Goal: Task Accomplishment & Management: Manage account settings

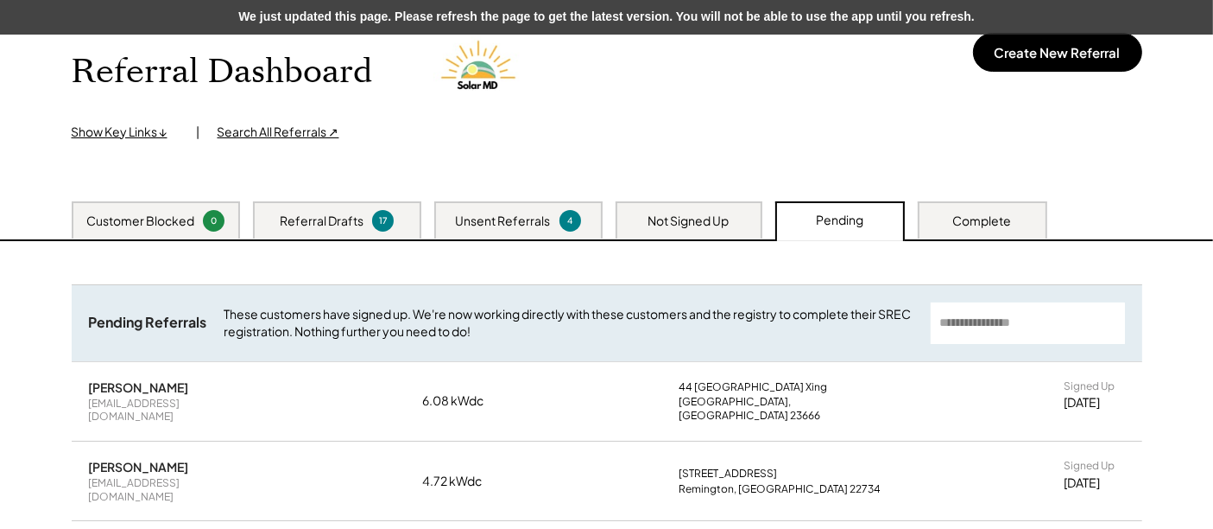
scroll to position [192, 0]
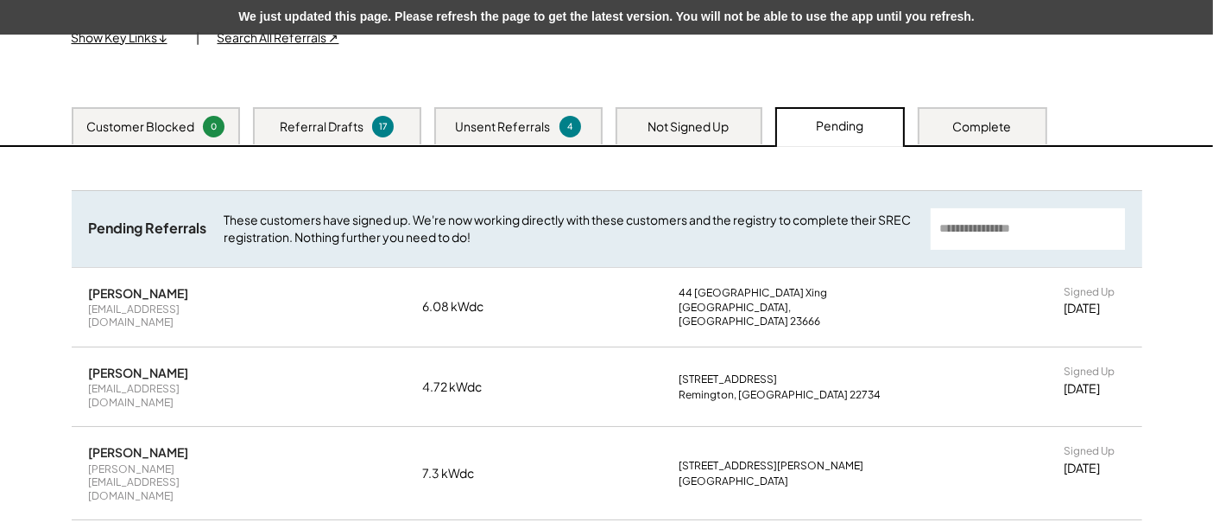
click at [667, 132] on div "Not Signed Up" at bounding box center [689, 126] width 81 height 17
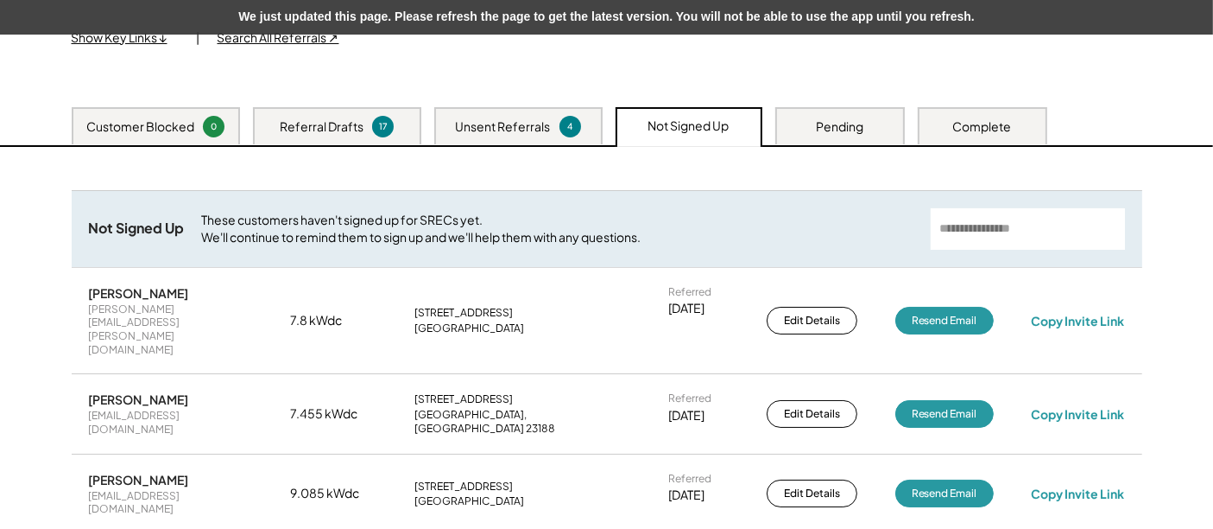
click at [849, 130] on div "Pending" at bounding box center [839, 126] width 47 height 17
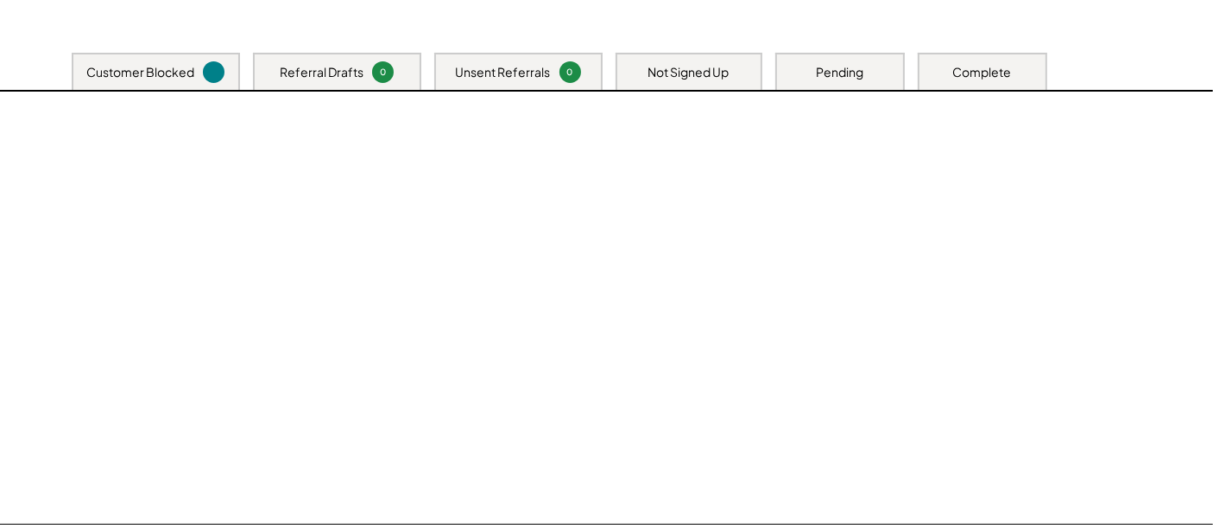
scroll to position [192, 0]
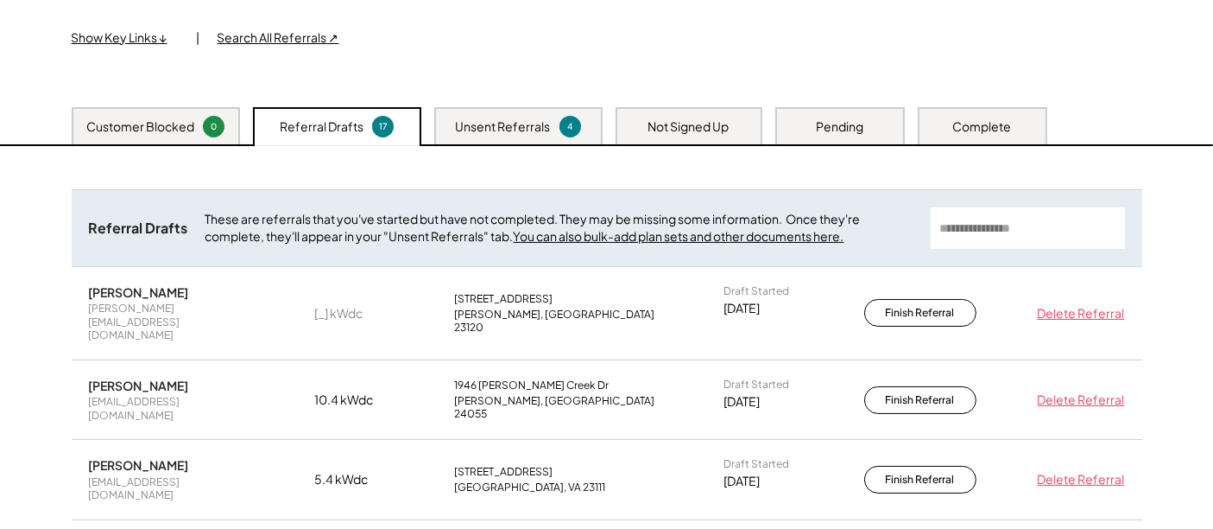
click at [674, 119] on div "Not Signed Up" at bounding box center [689, 126] width 81 height 17
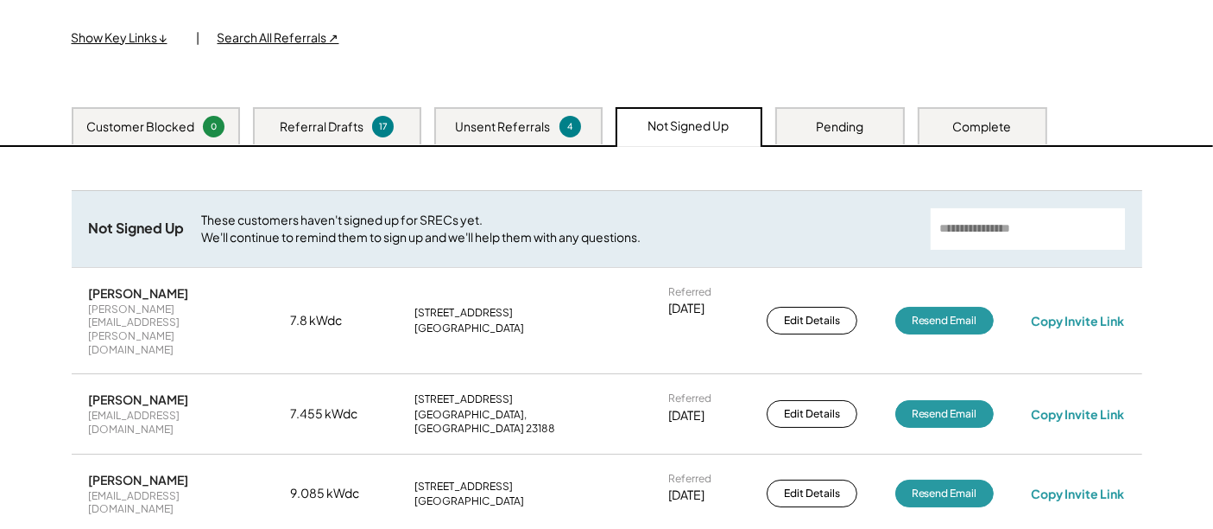
click at [845, 126] on div "Pending" at bounding box center [839, 126] width 47 height 17
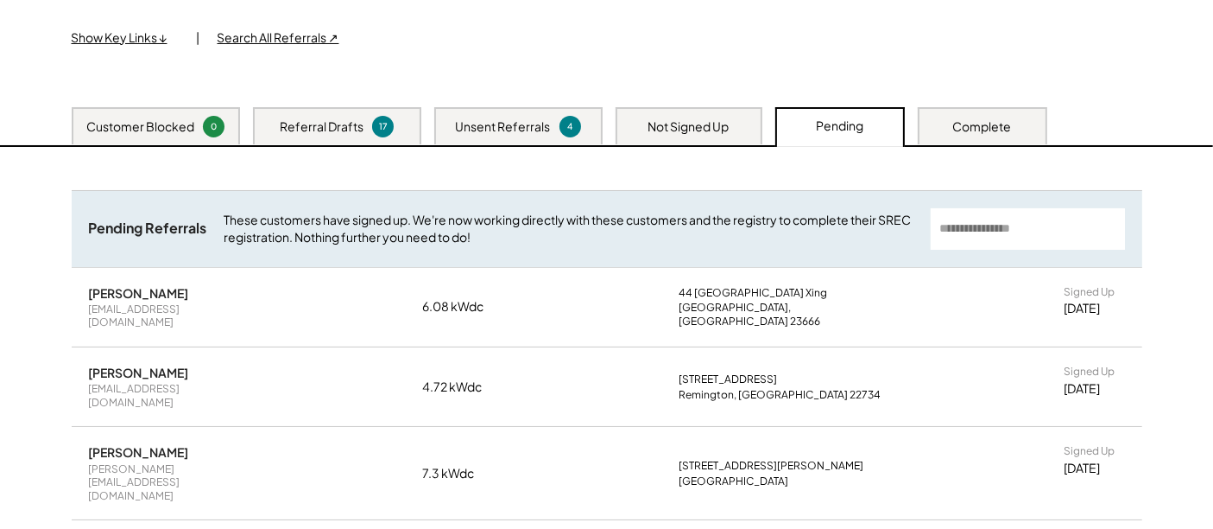
click at [513, 143] on div "Unsent Referrals 4" at bounding box center [518, 125] width 168 height 37
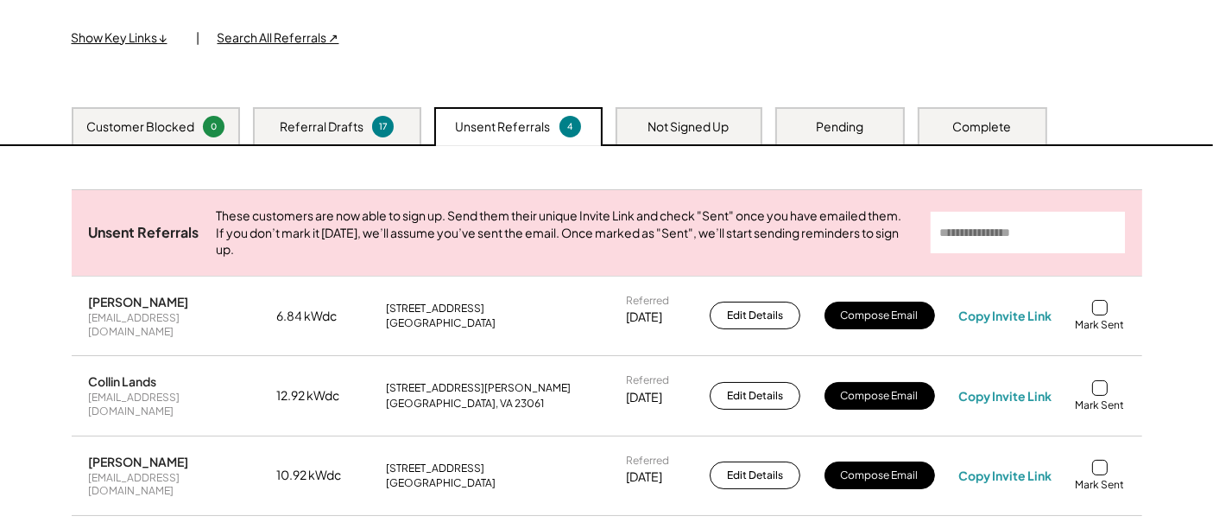
click at [375, 110] on div "Referral Drafts 17" at bounding box center [337, 125] width 168 height 37
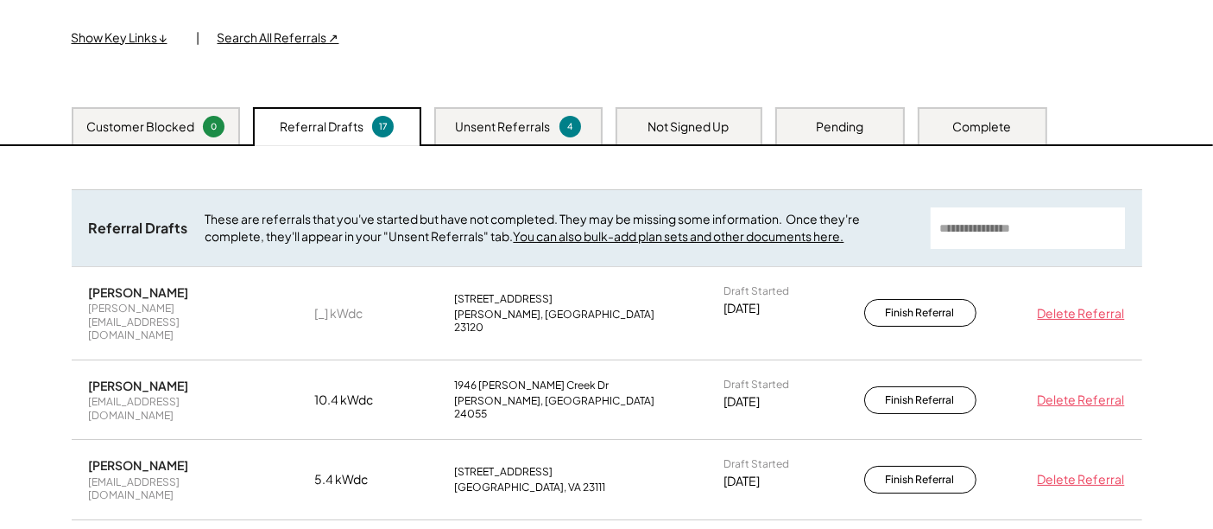
click at [510, 124] on div "Unsent Referrals" at bounding box center [503, 126] width 95 height 17
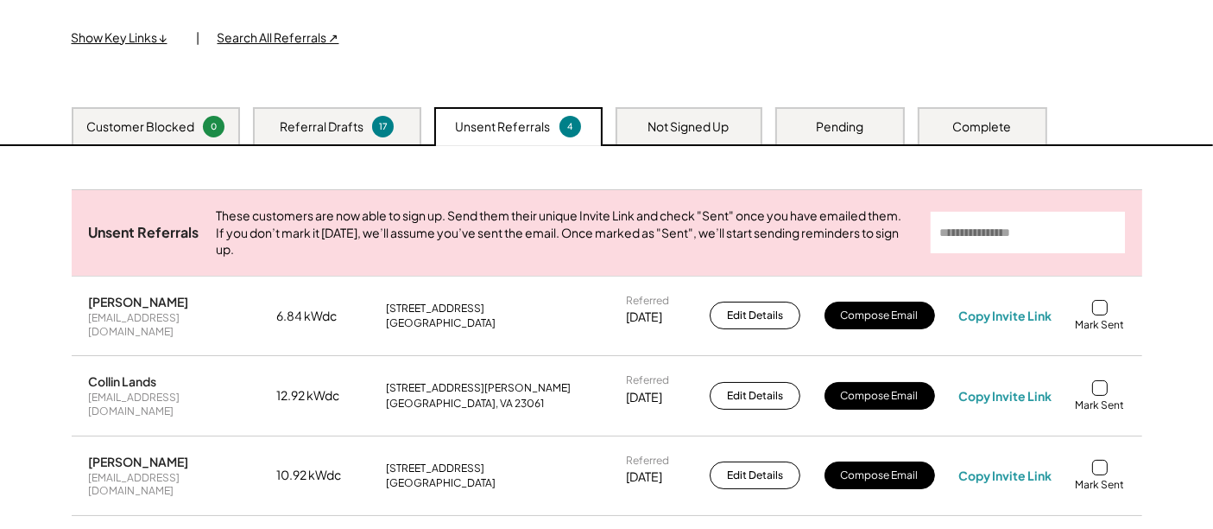
click at [703, 119] on div "Not Signed Up" at bounding box center [689, 126] width 81 height 17
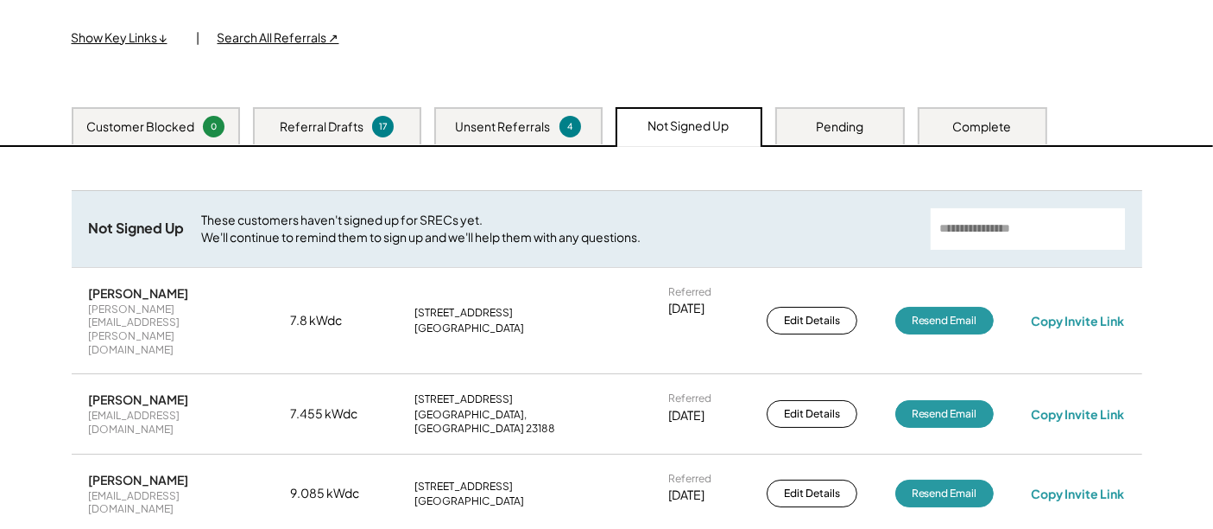
click at [833, 114] on div "Pending" at bounding box center [840, 125] width 130 height 37
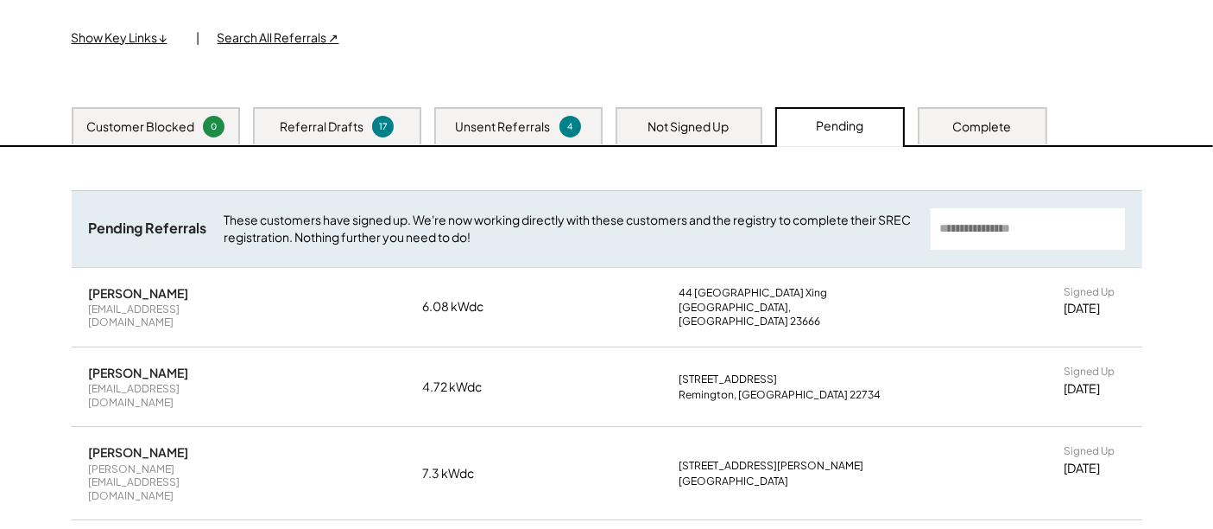
click at [680, 139] on div "Not Signed Up" at bounding box center [689, 125] width 147 height 37
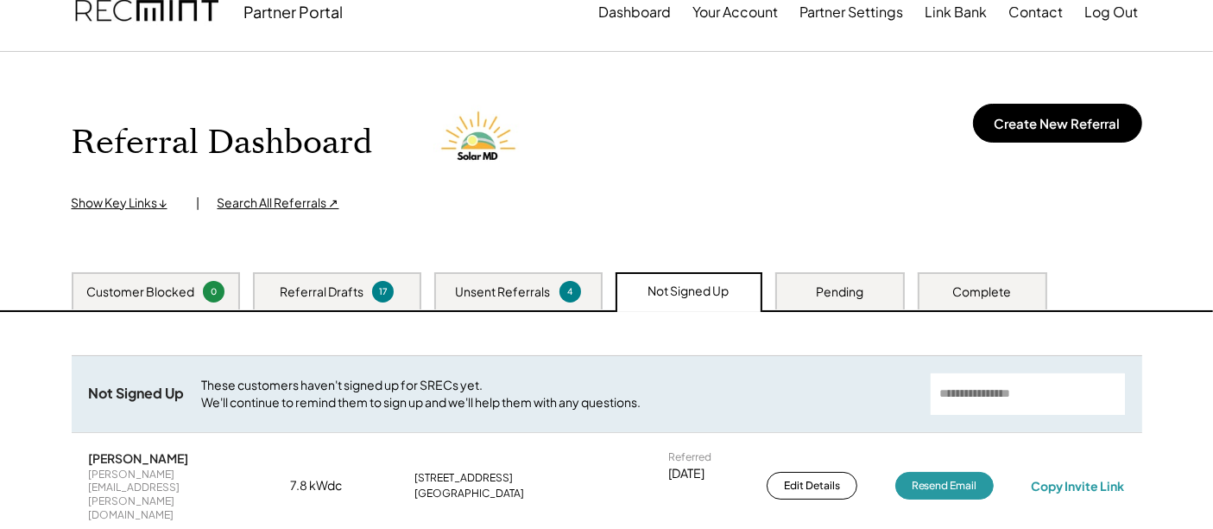
scroll to position [0, 0]
